Goal: Task Accomplishment & Management: Use online tool/utility

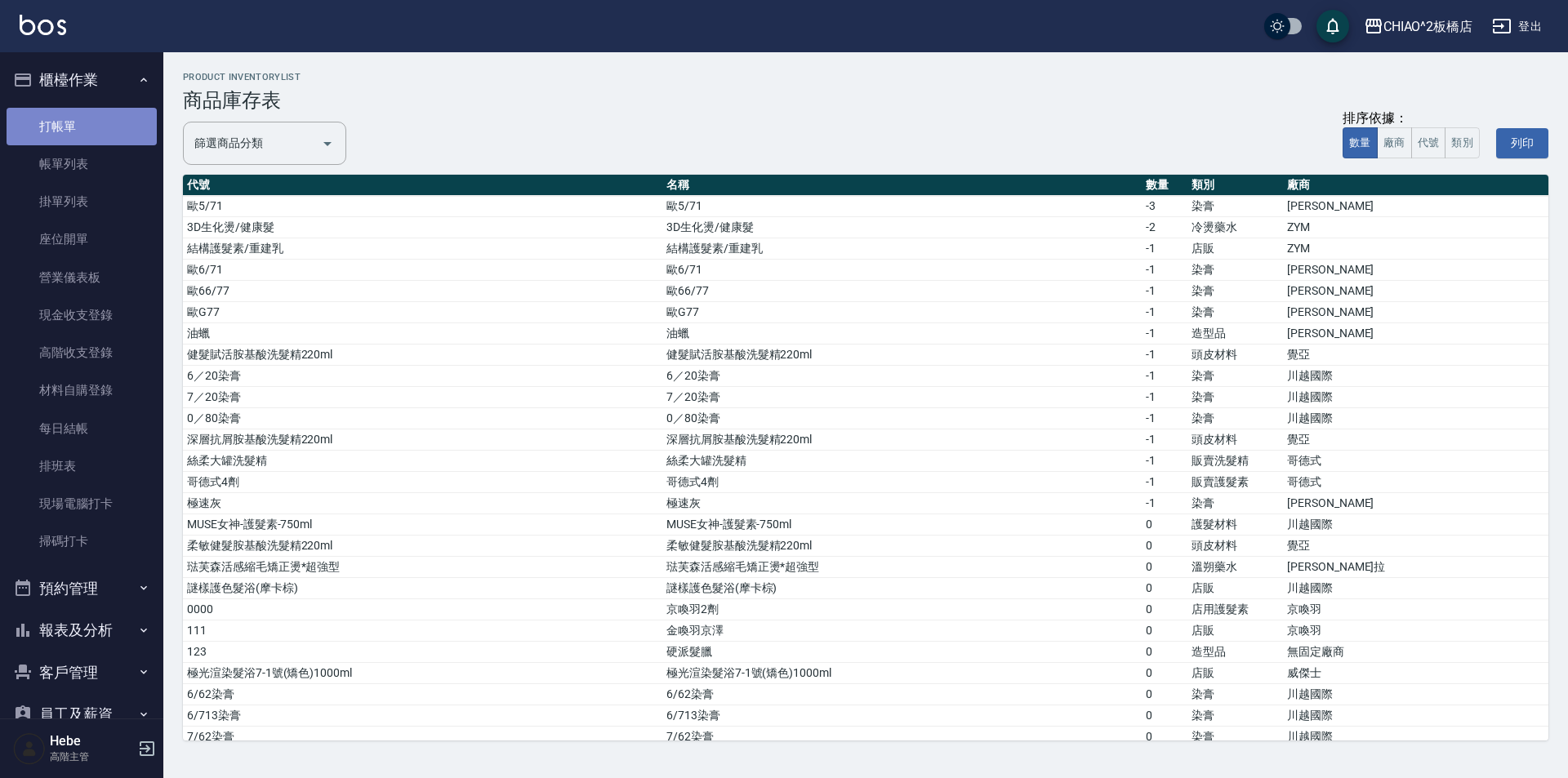
click at [83, 125] on link "打帳單" at bounding box center [82, 127] width 150 height 38
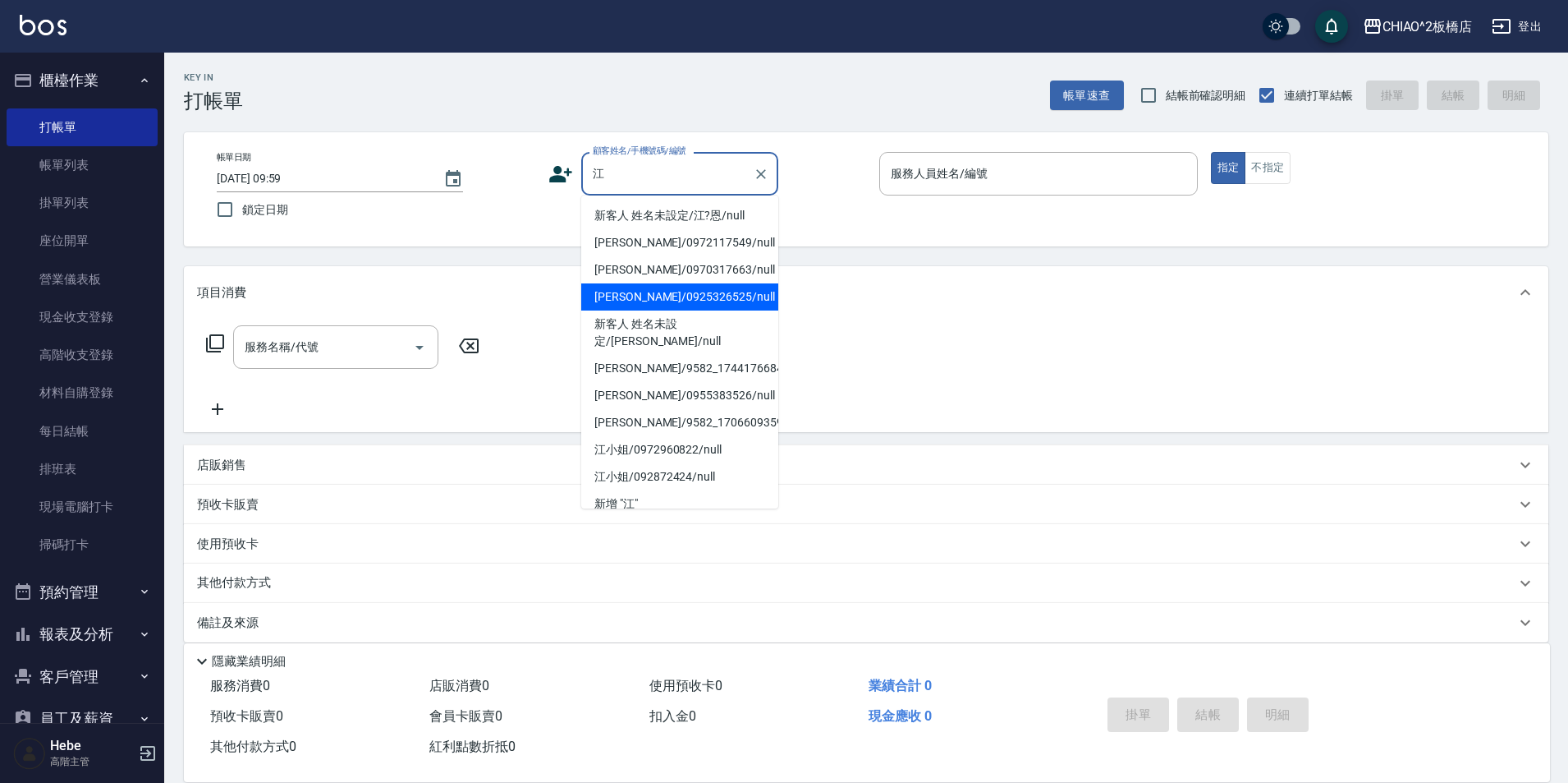
click at [620, 302] on li "[PERSON_NAME]/0925326525/null" at bounding box center [679, 297] width 197 height 27
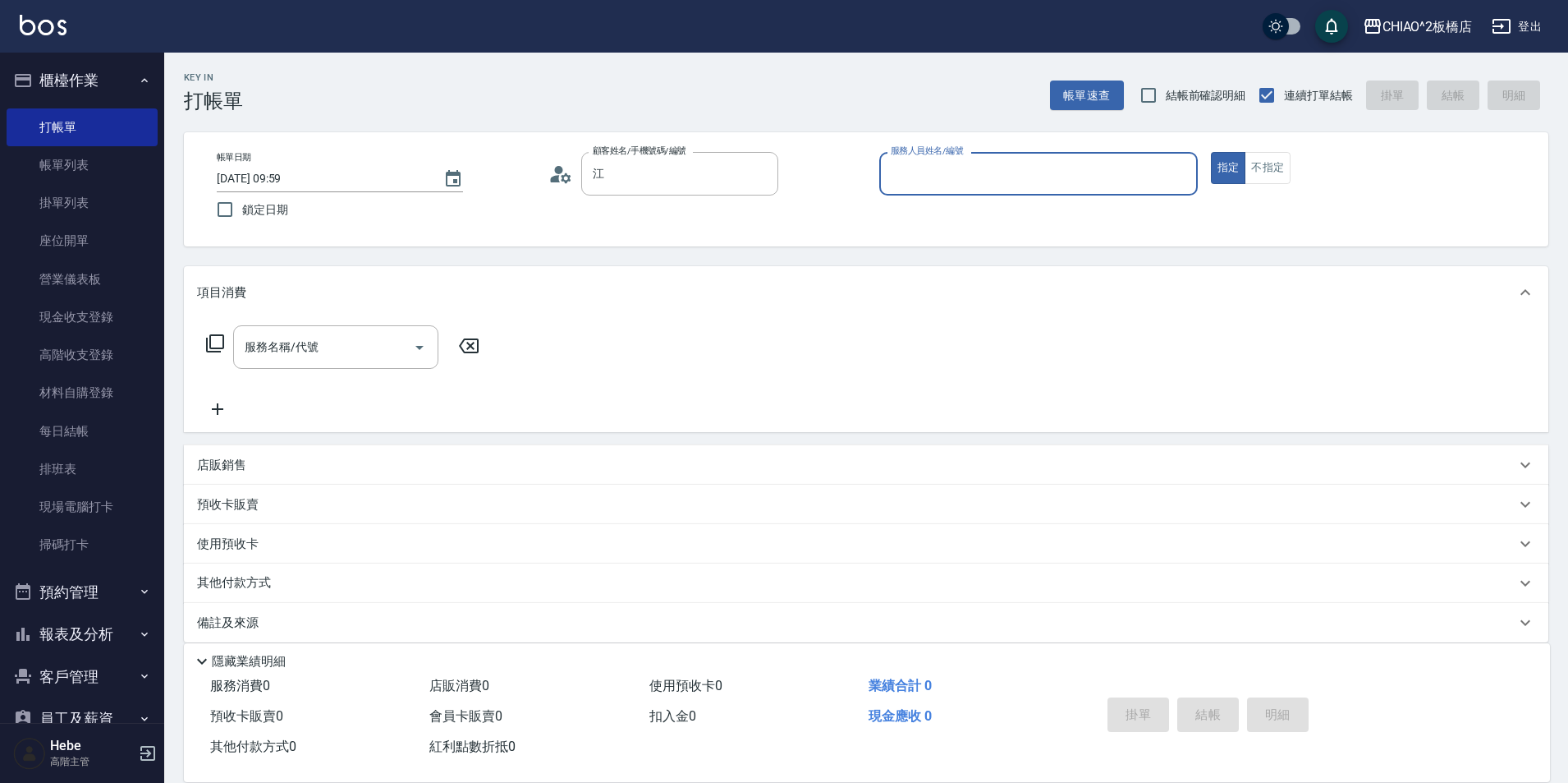
type input "[PERSON_NAME]/0925326525/null"
type input "MINI(無代號)"
click at [376, 341] on input "服務名稱/代號" at bounding box center [324, 347] width 166 height 29
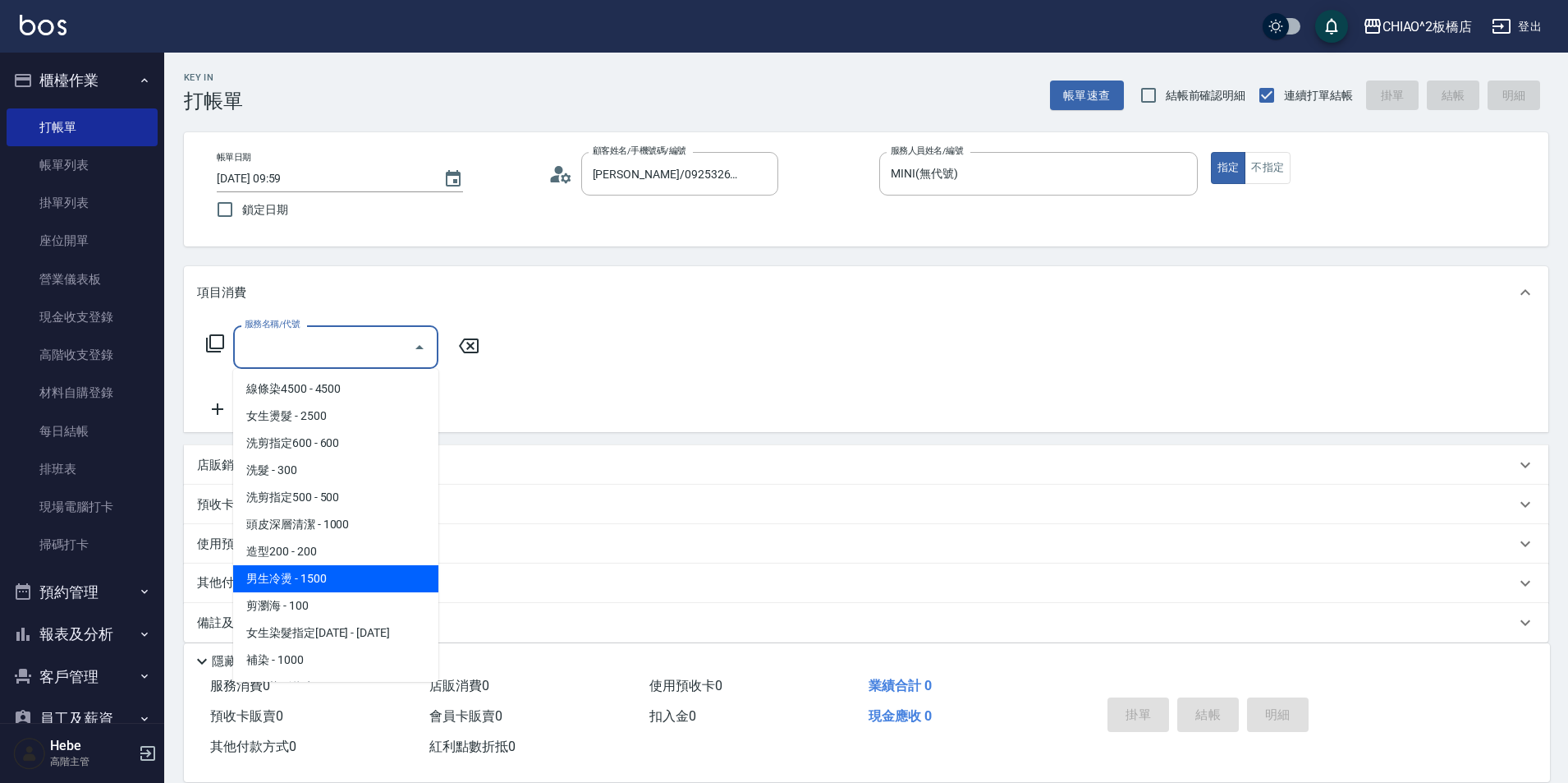
click at [338, 573] on span "男生冷燙 - 1500" at bounding box center [335, 579] width 205 height 27
type input "男生冷燙(96688)"
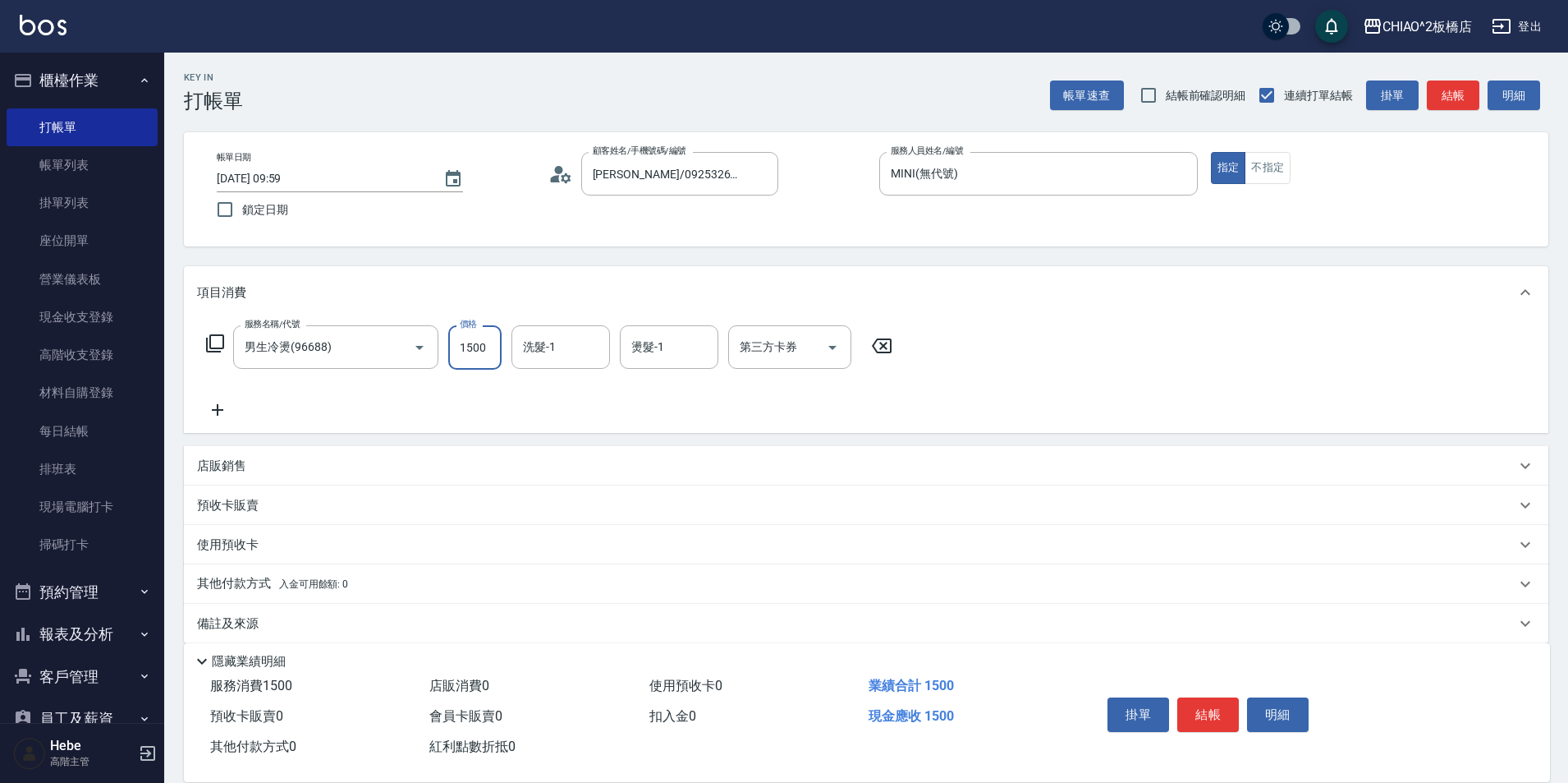
click at [491, 352] on input "1500" at bounding box center [475, 348] width 53 height 44
type input "2800"
click at [1225, 707] on button "結帳" at bounding box center [1207, 714] width 62 height 34
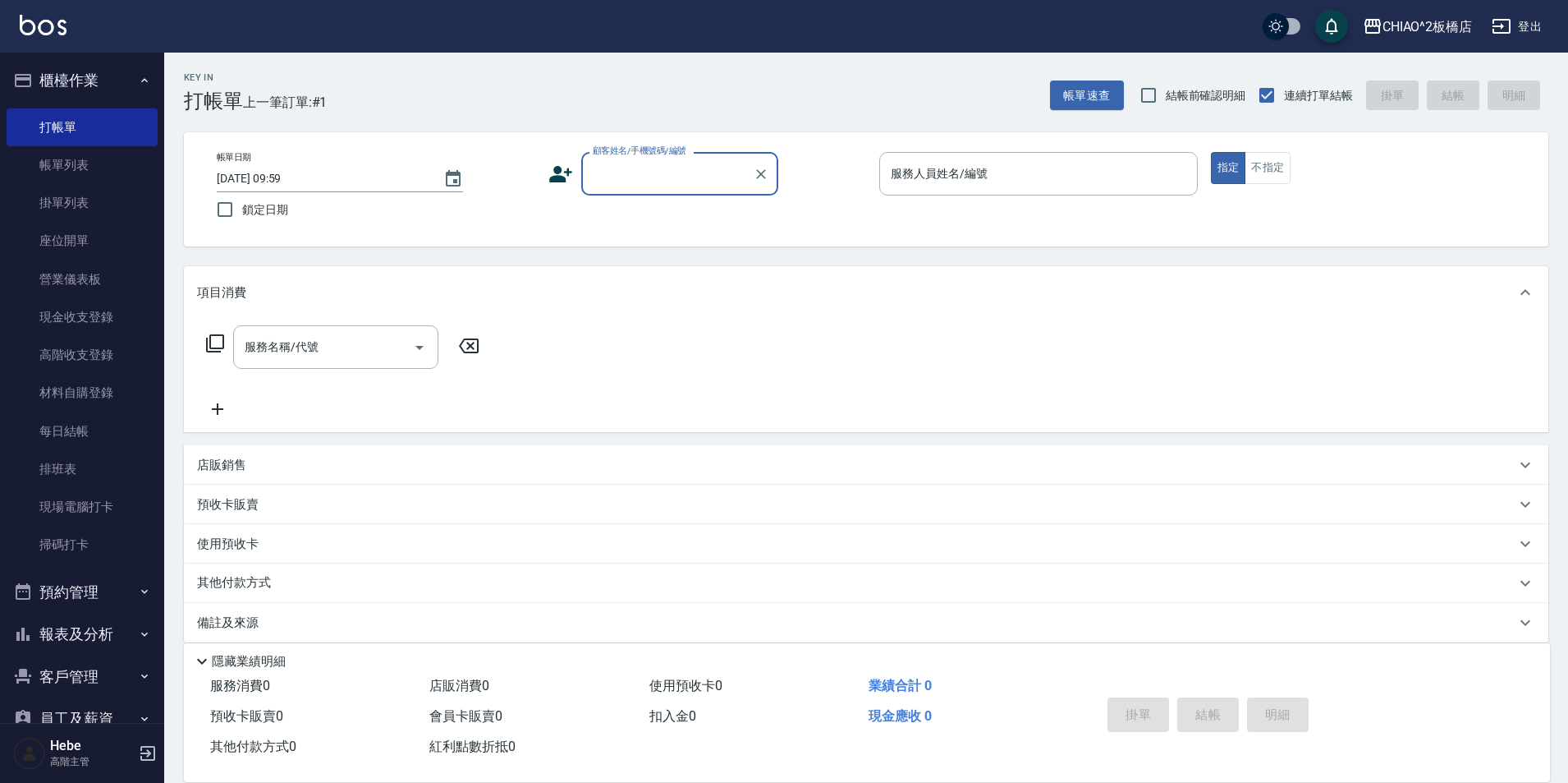
click at [59, 629] on button "報表及分析" at bounding box center [82, 634] width 151 height 43
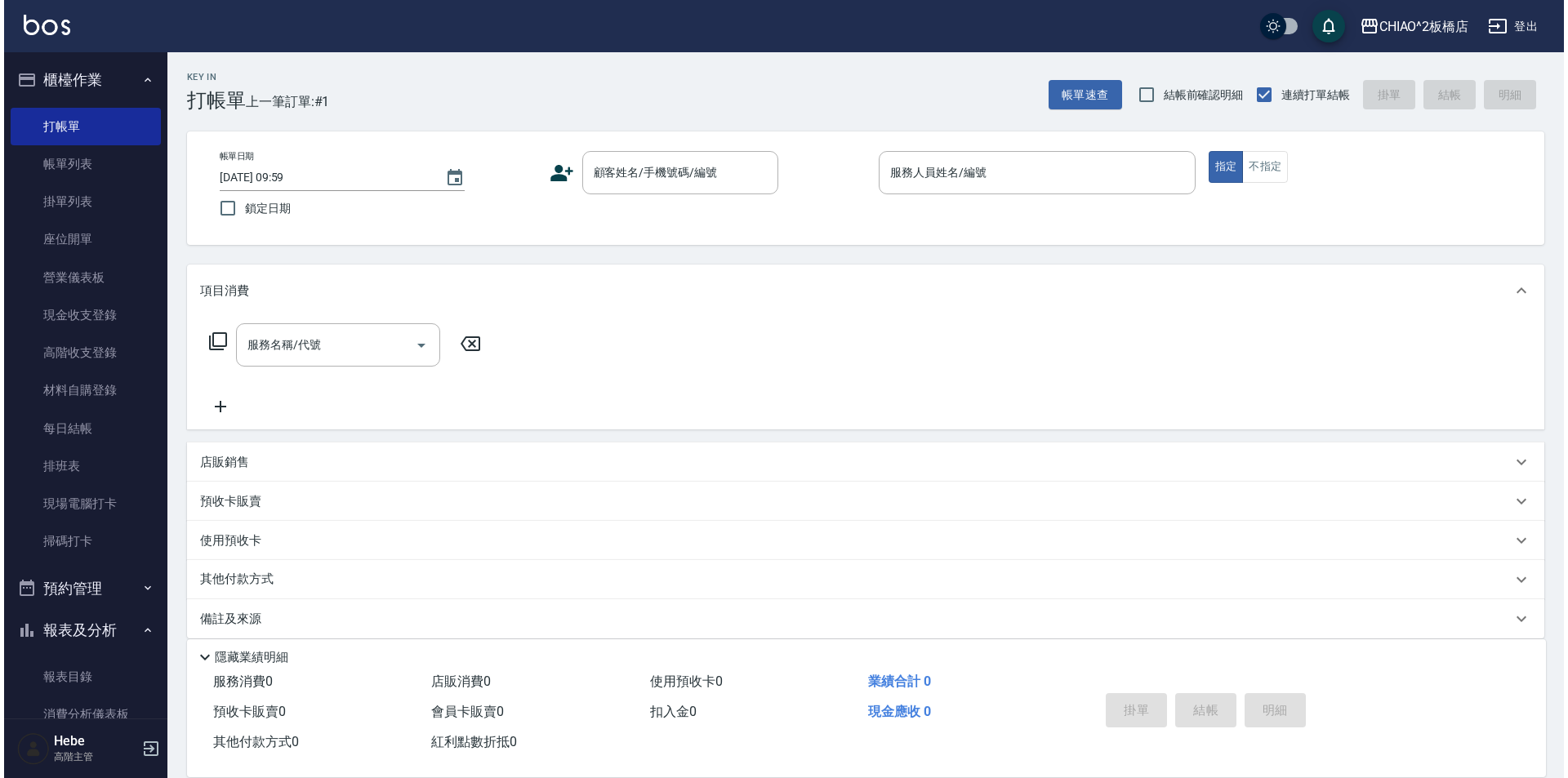
scroll to position [163, 0]
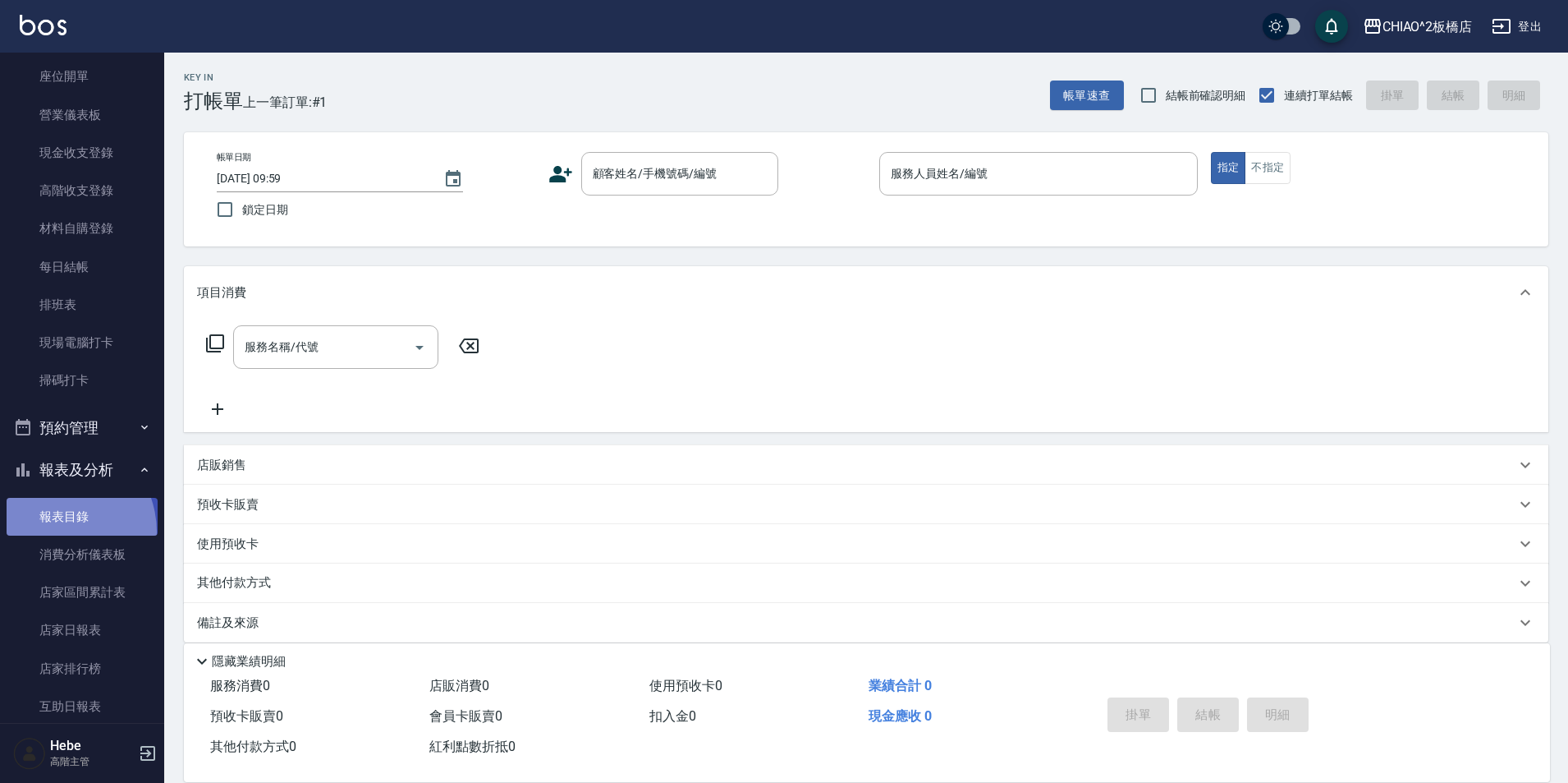
click at [52, 532] on link "報表目錄" at bounding box center [82, 517] width 151 height 38
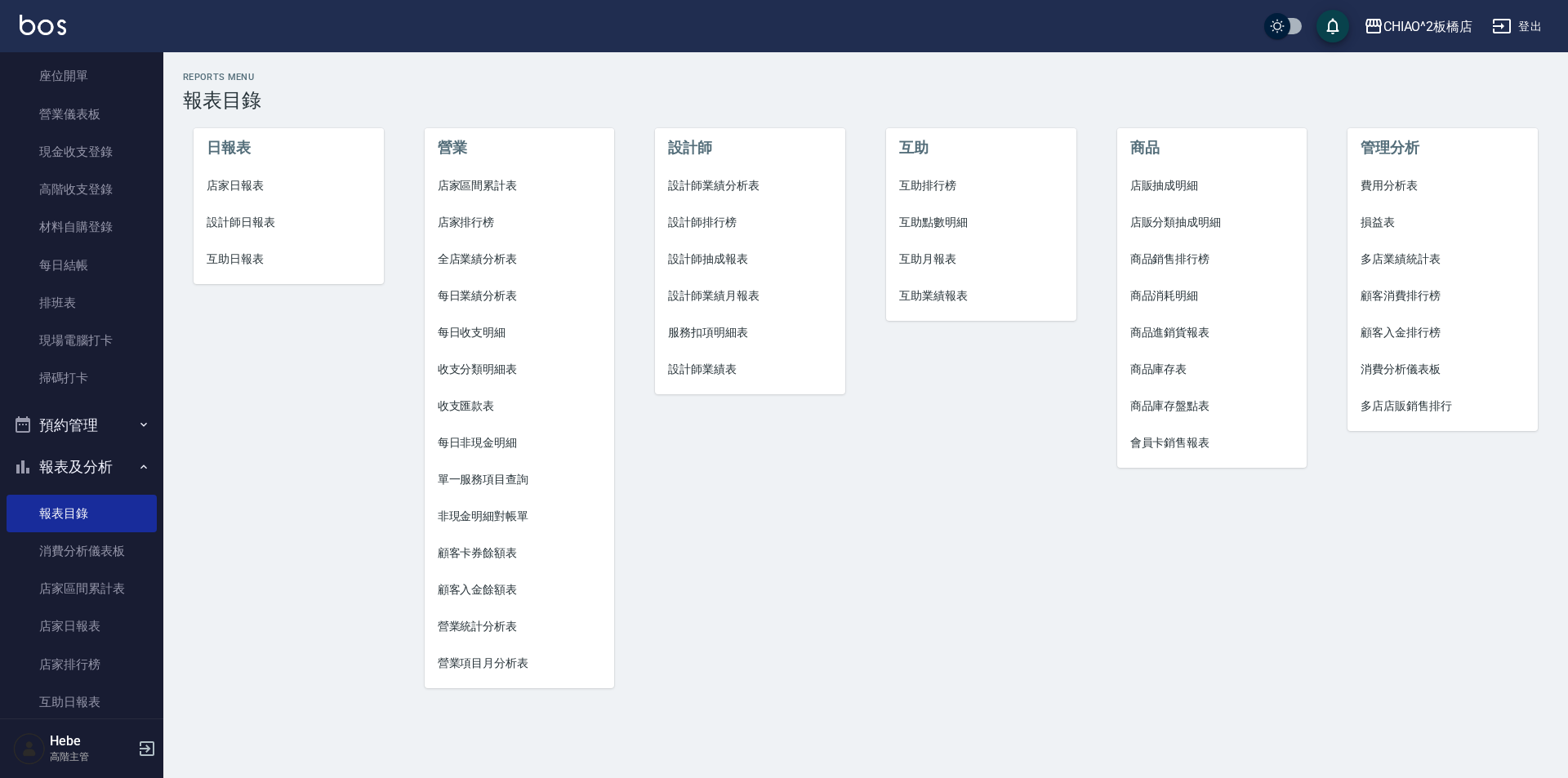
click at [729, 294] on span "設計師業績月報表" at bounding box center [750, 296] width 164 height 17
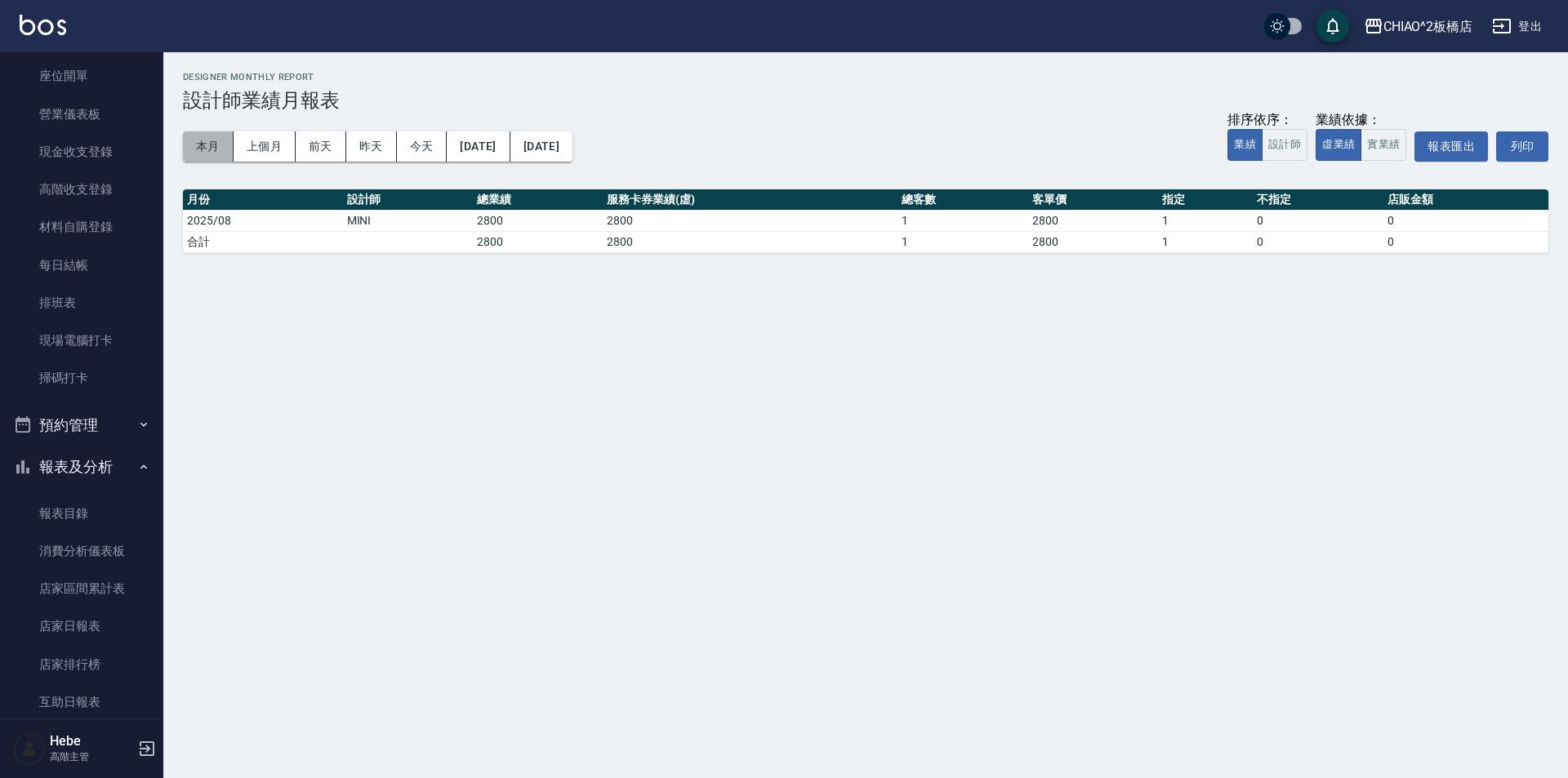
click at [215, 155] on button "本月" at bounding box center [208, 146] width 50 height 30
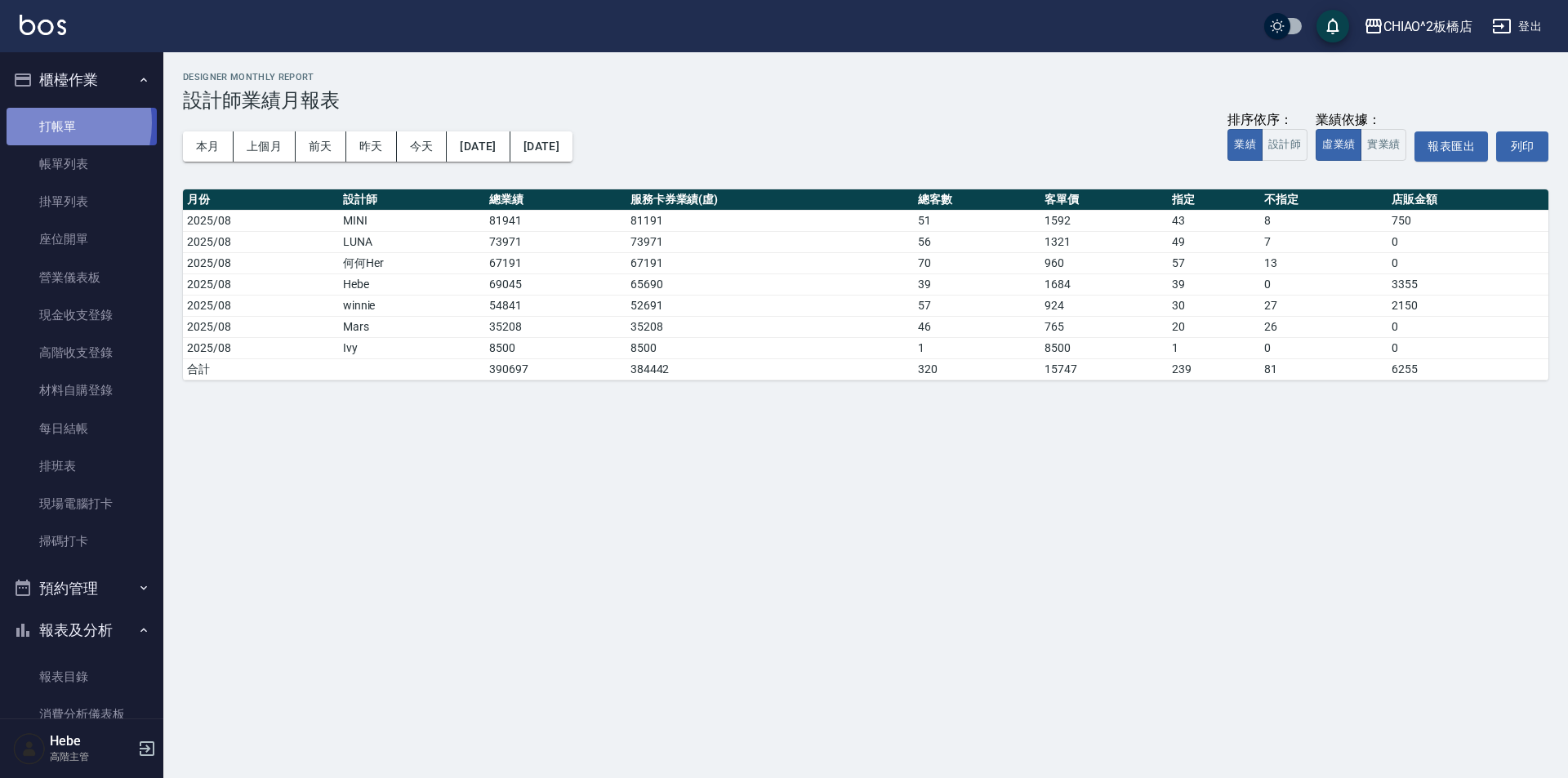
click at [42, 122] on link "打帳單" at bounding box center [82, 127] width 150 height 38
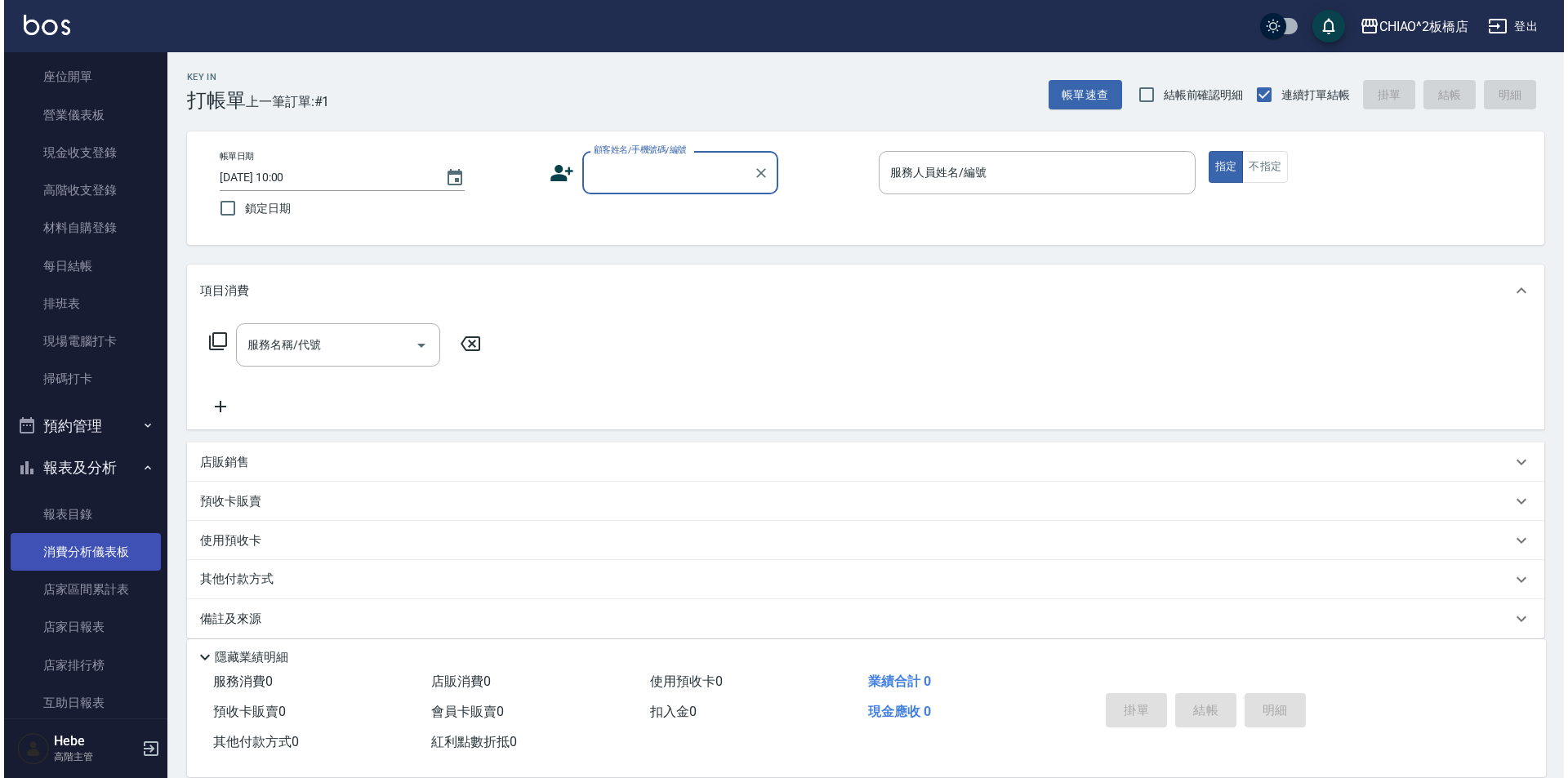
scroll to position [163, 0]
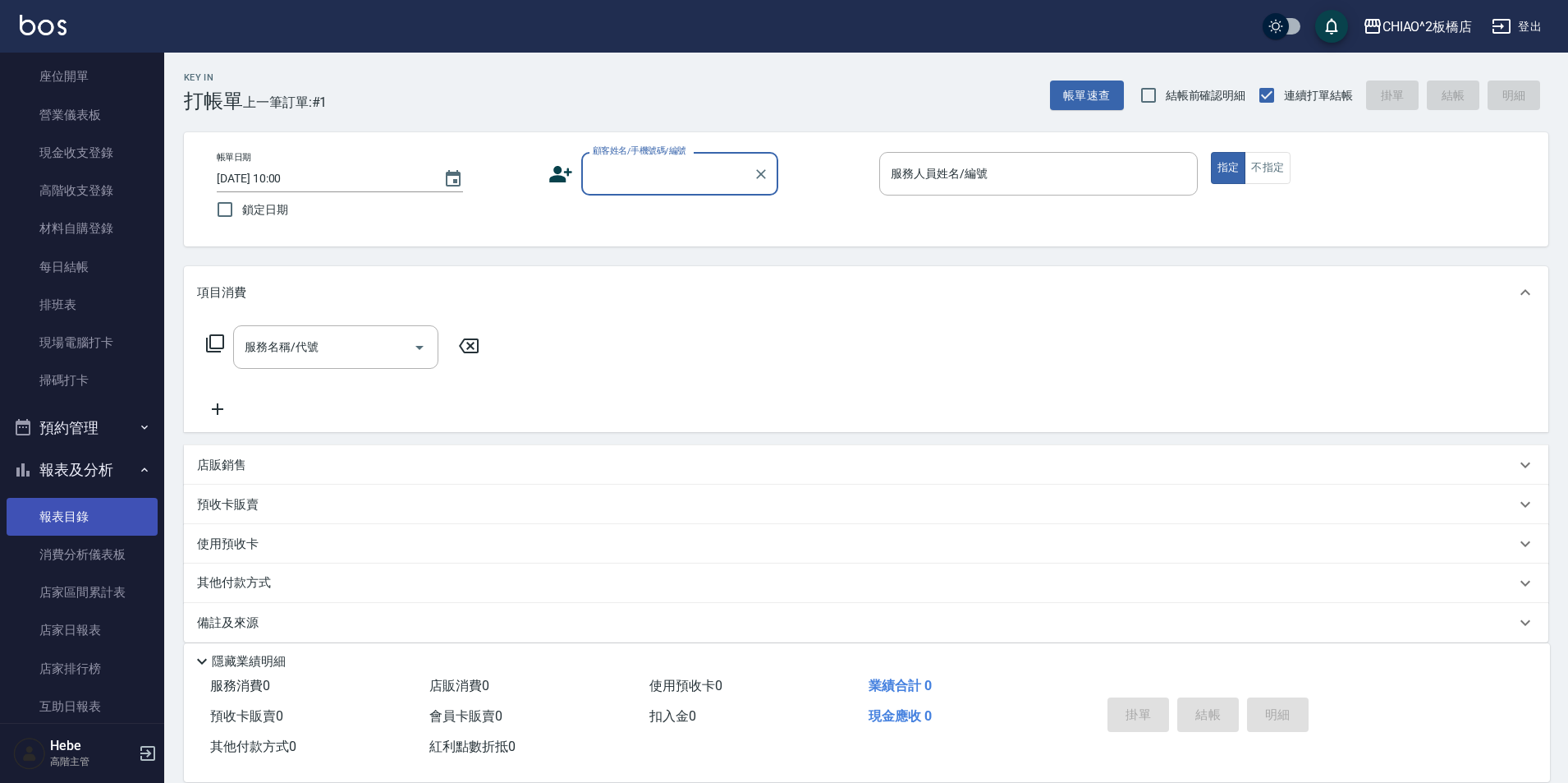
click at [83, 514] on link "報表目錄" at bounding box center [82, 517] width 151 height 38
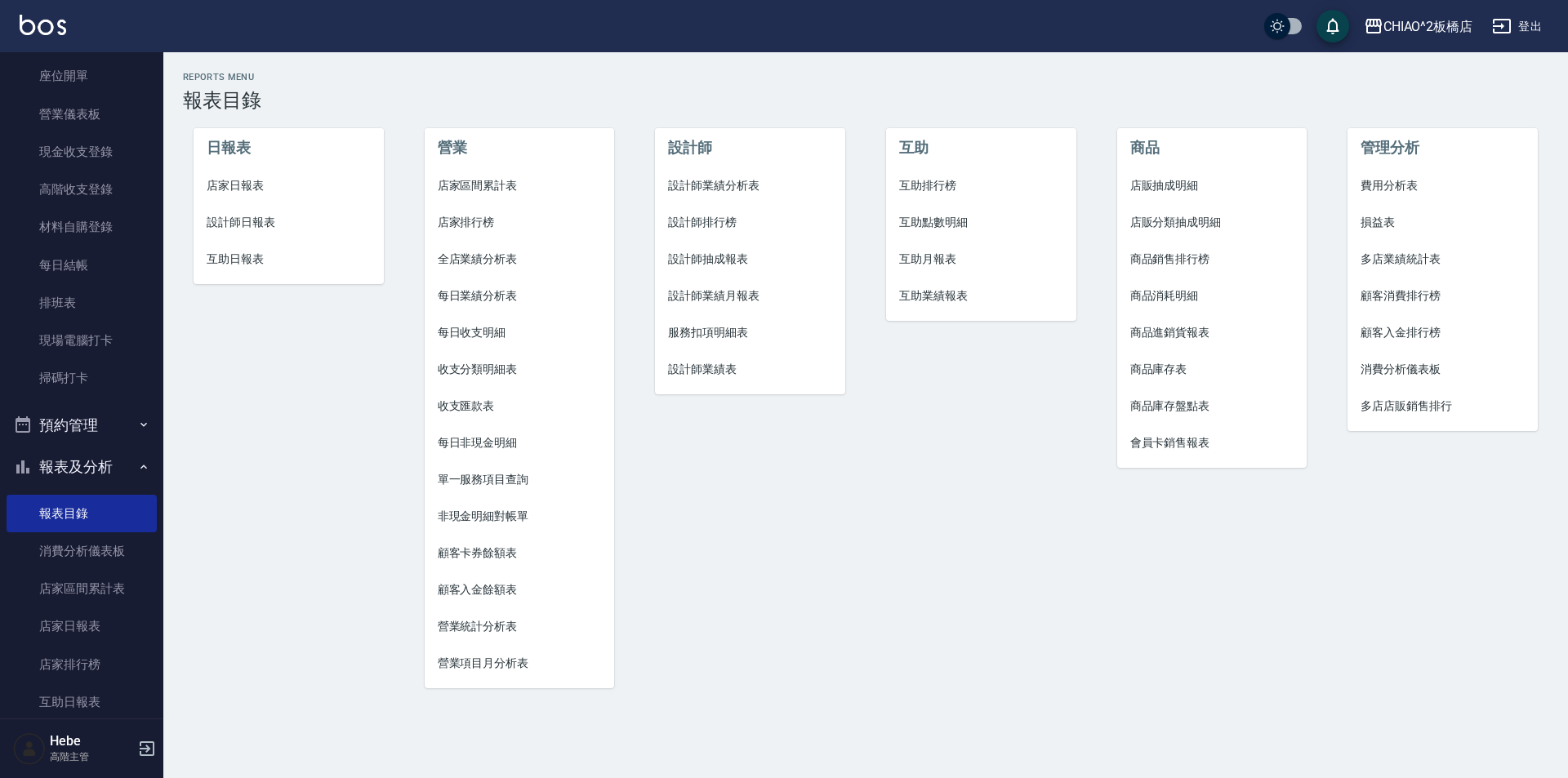
click at [703, 295] on span "設計師業績月報表" at bounding box center [750, 296] width 164 height 17
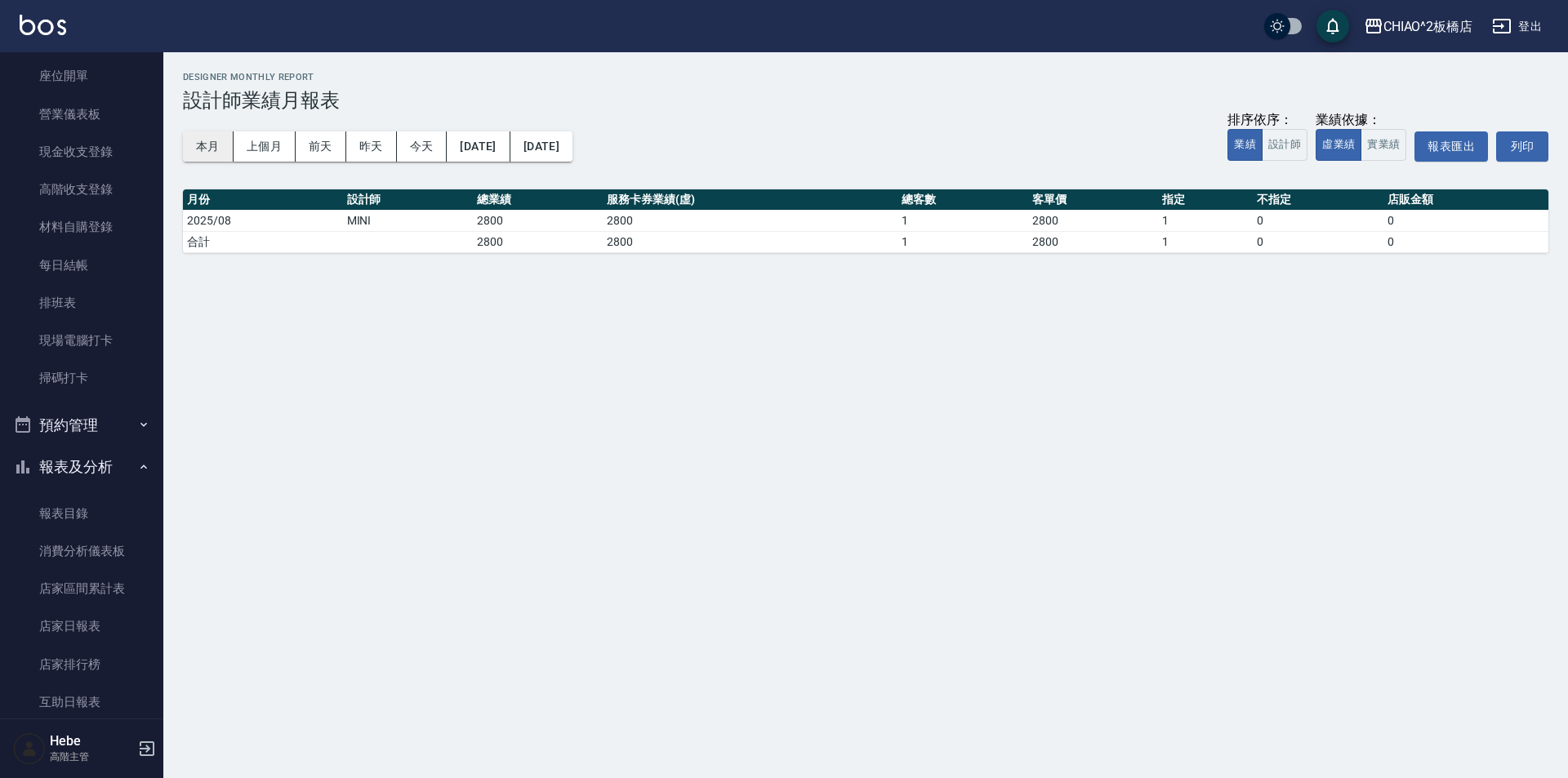
click at [219, 143] on button "本月" at bounding box center [208, 146] width 50 height 30
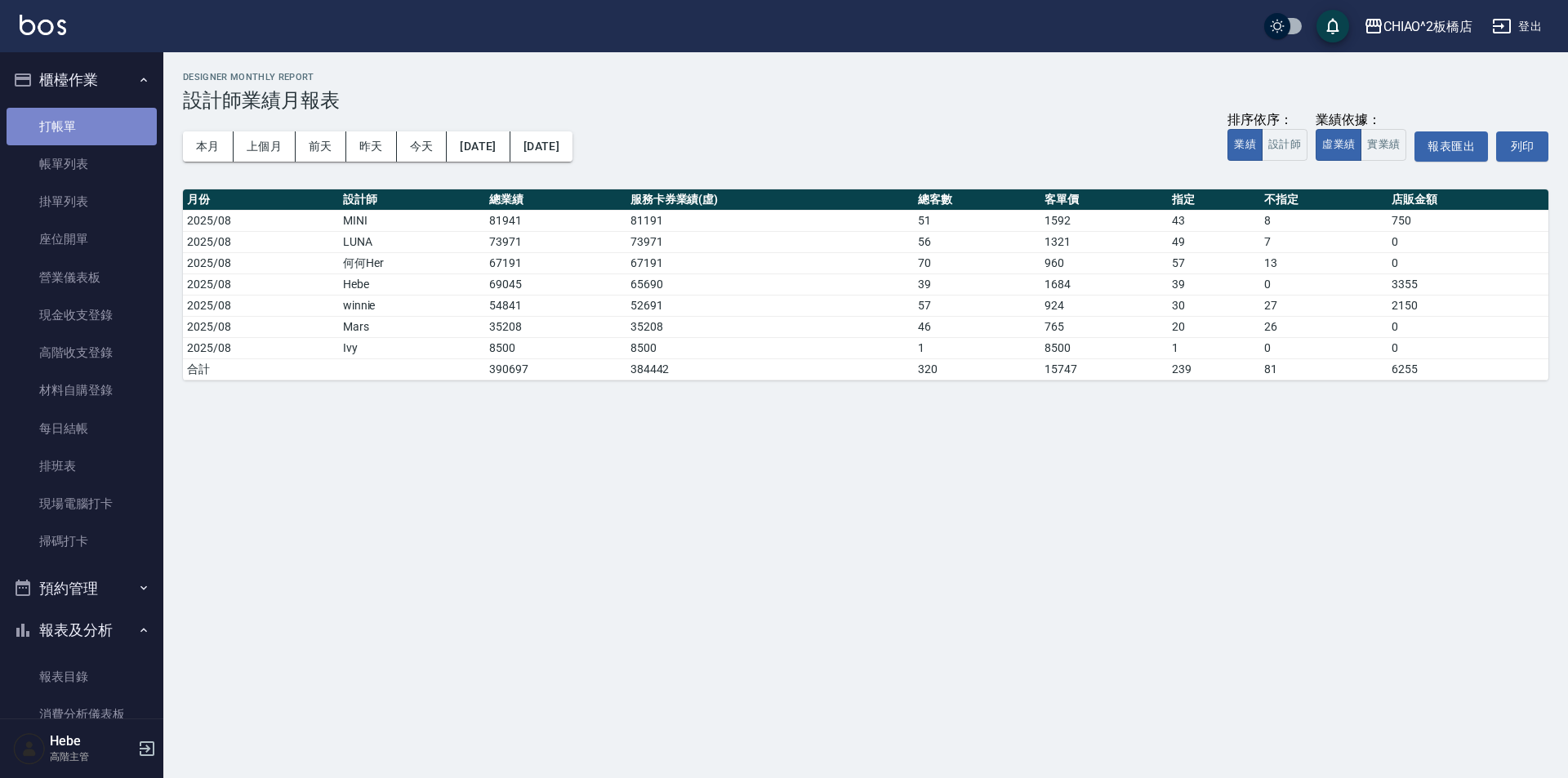
click at [95, 134] on link "打帳單" at bounding box center [82, 127] width 150 height 38
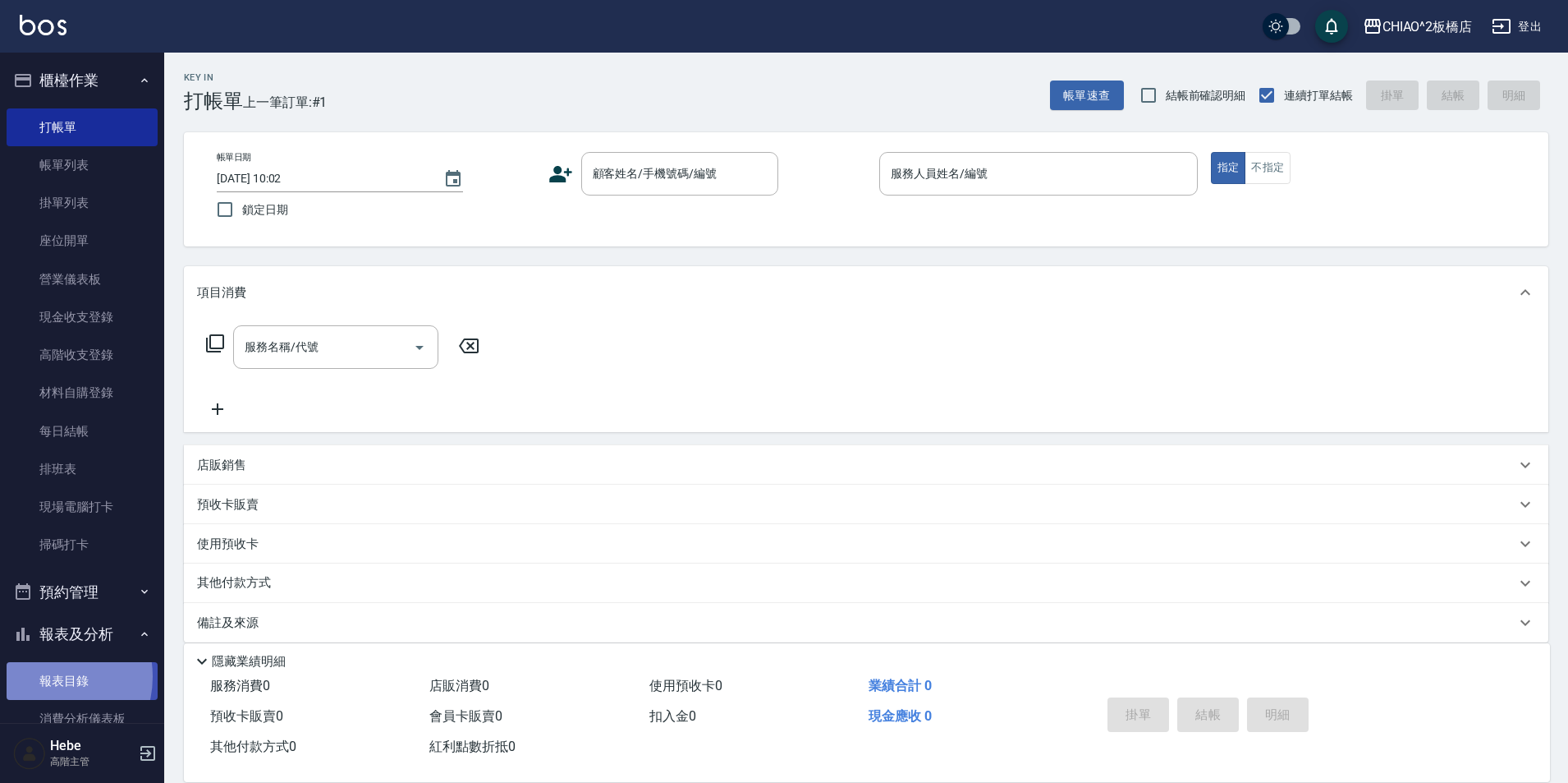
click at [48, 676] on link "報表目錄" at bounding box center [82, 681] width 151 height 38
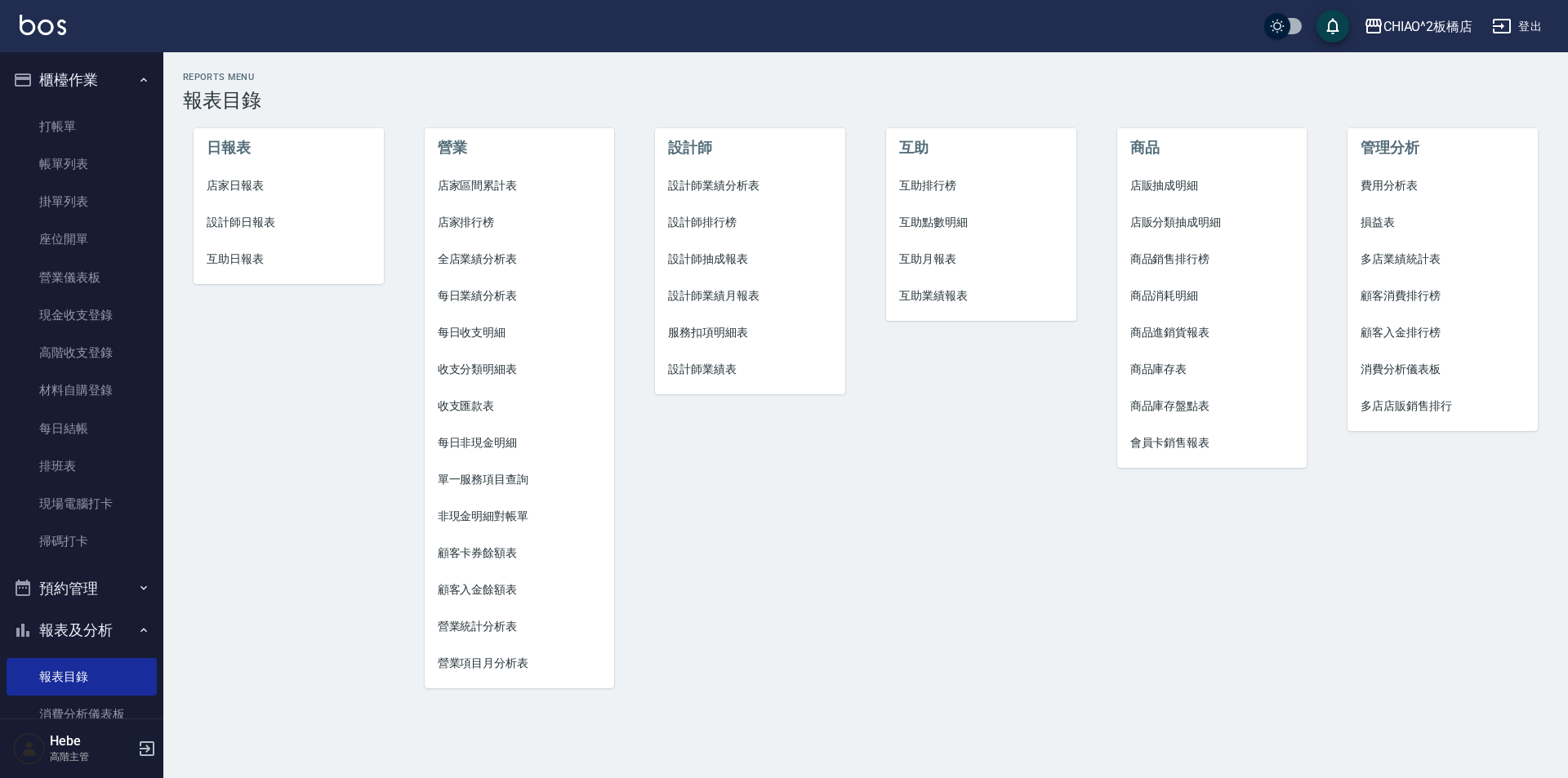
click at [711, 293] on span "設計師業績月報表" at bounding box center [750, 296] width 164 height 17
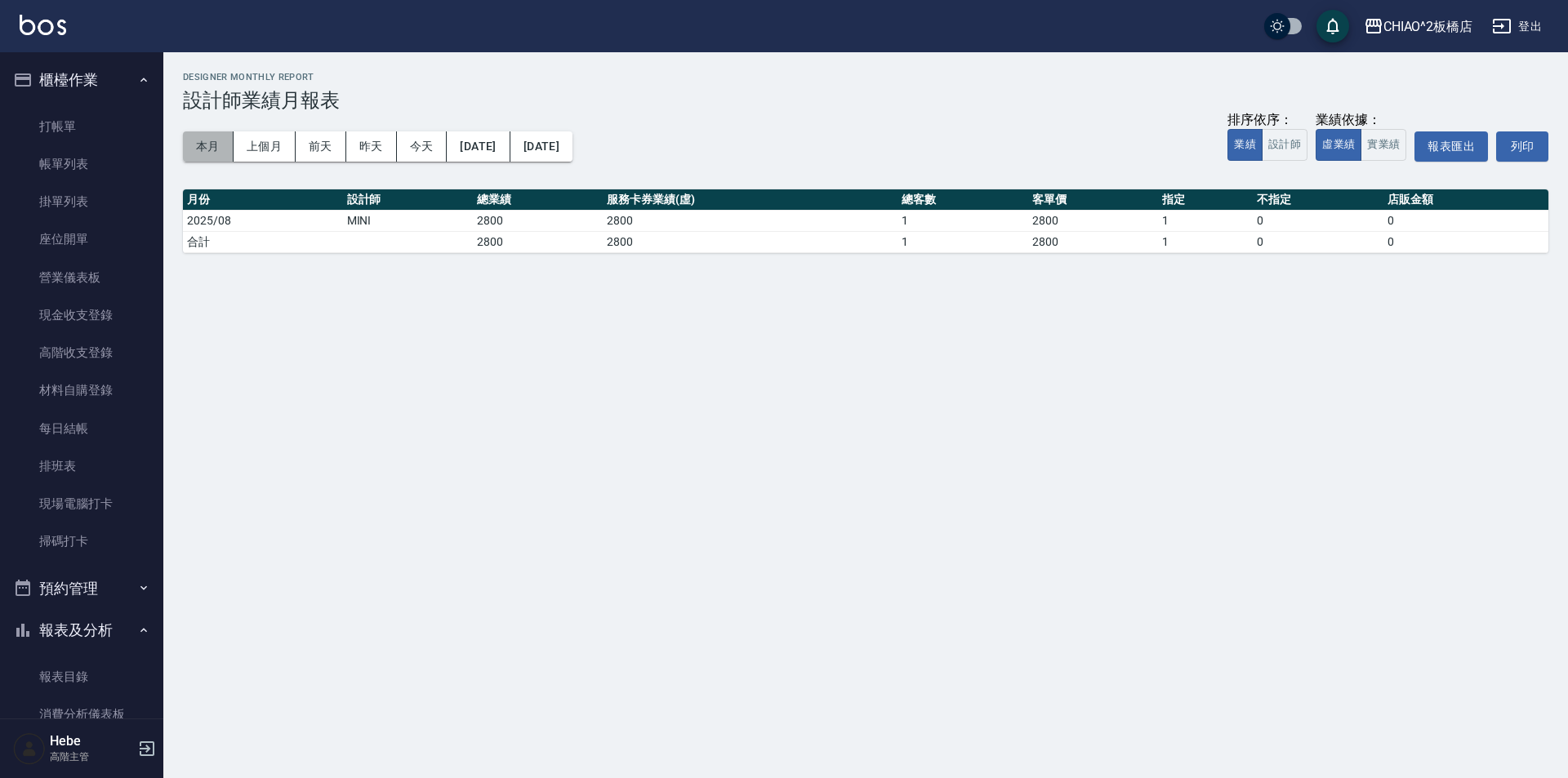
click at [215, 149] on button "本月" at bounding box center [208, 146] width 50 height 30
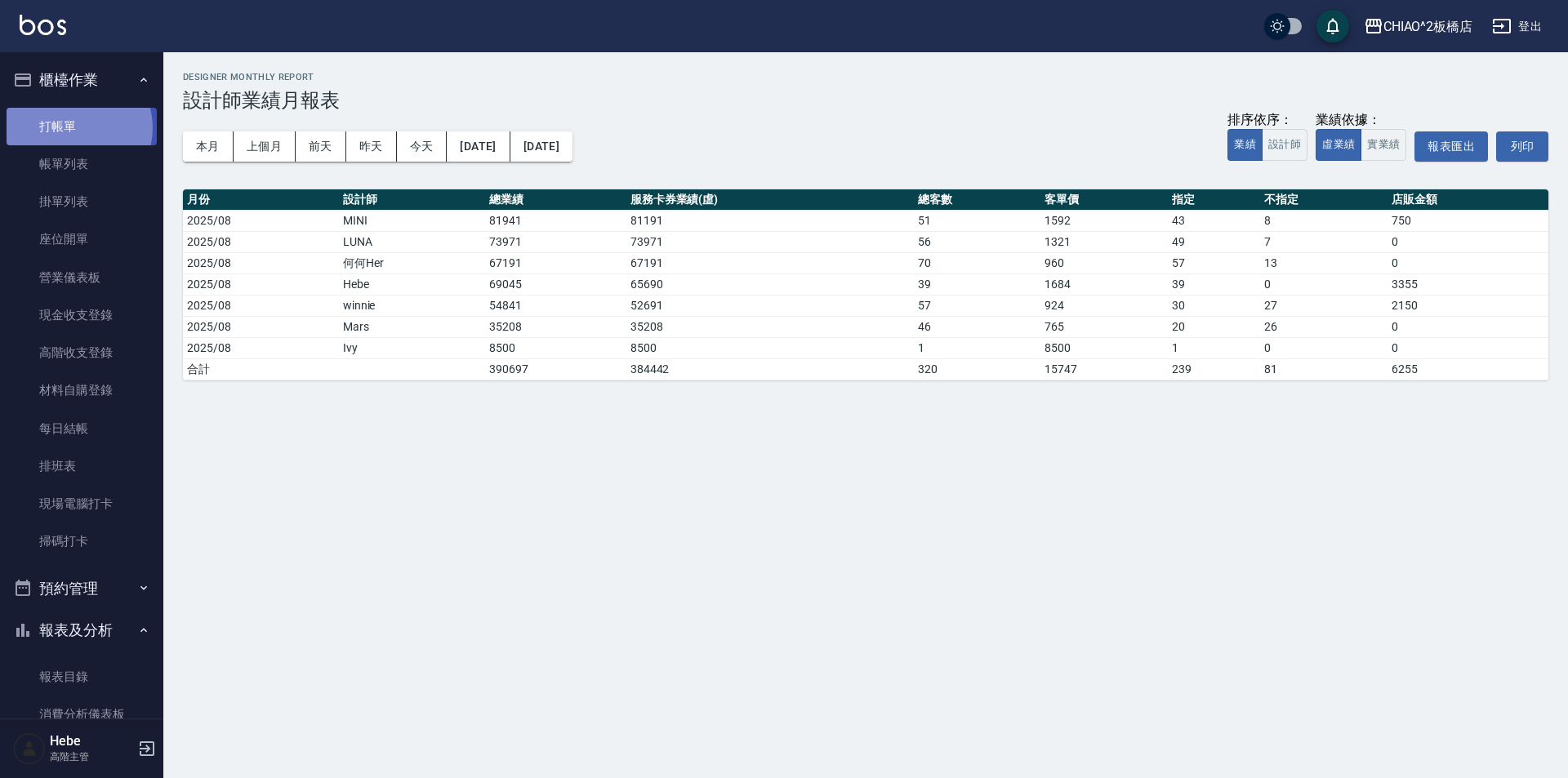
click at [74, 127] on link "打帳單" at bounding box center [82, 127] width 150 height 38
